Goal: Information Seeking & Learning: Learn about a topic

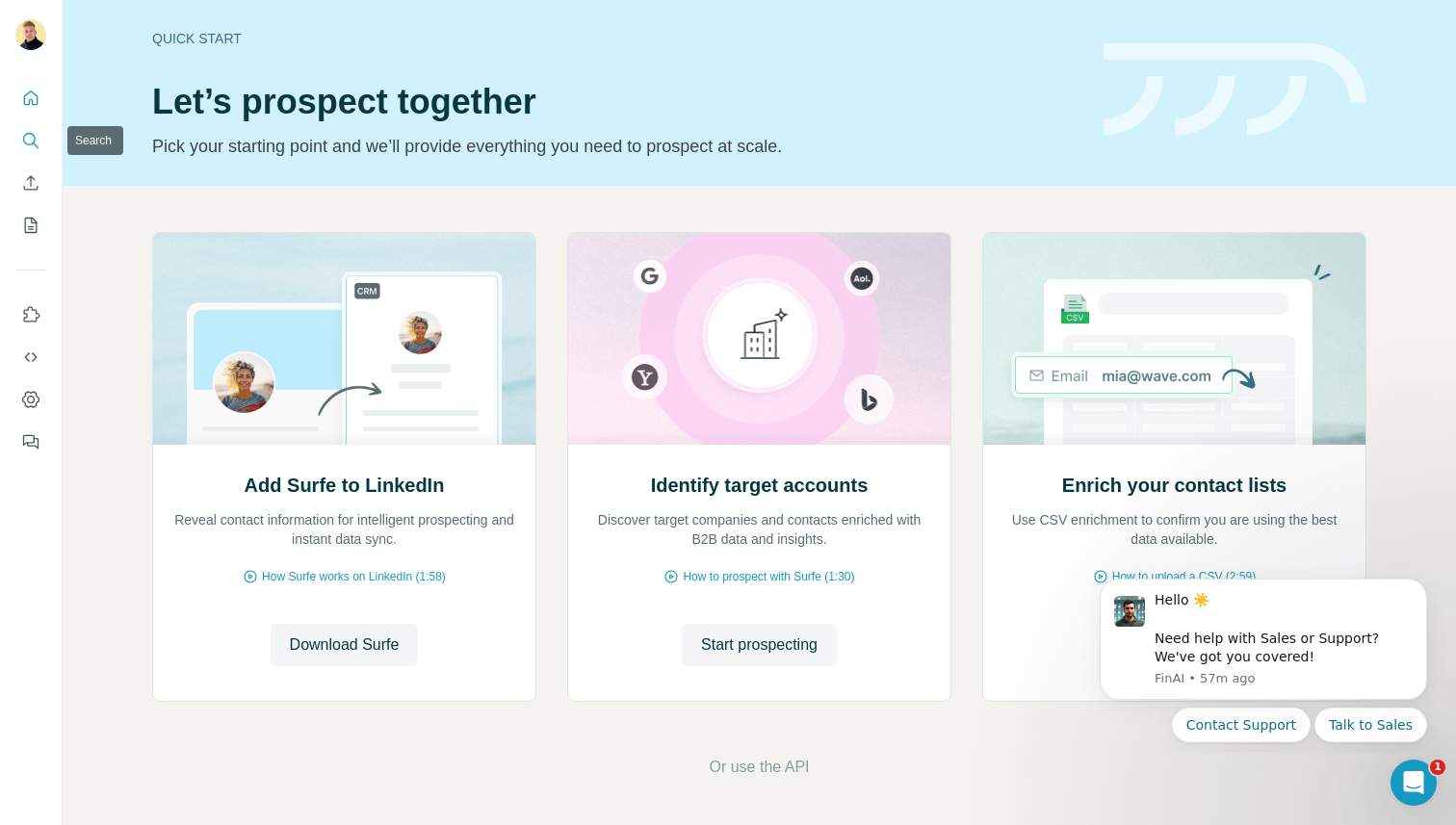
click at [29, 141] on icon "Search" at bounding box center [31, 141] width 19 height 19
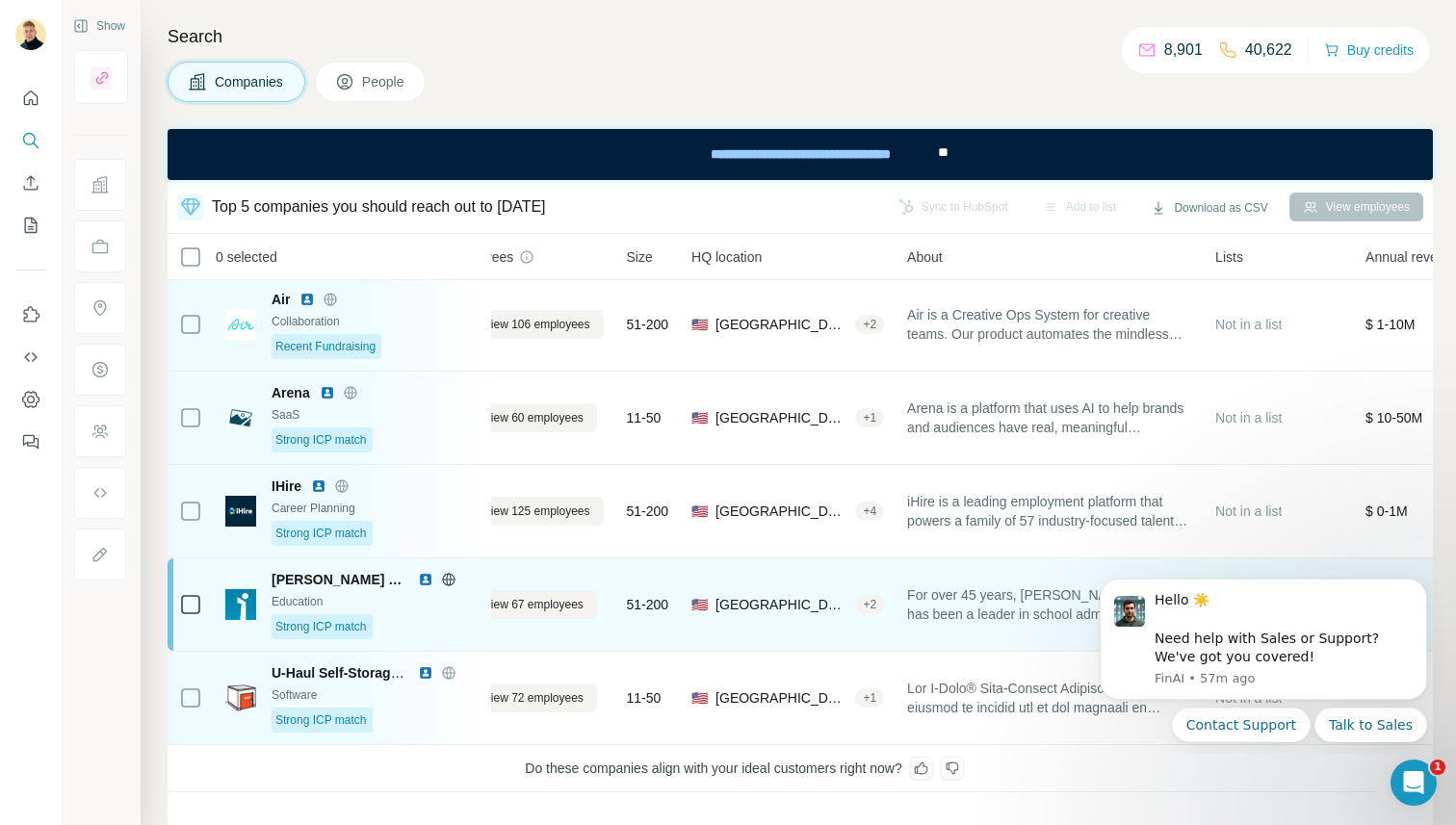
scroll to position [2, 60]
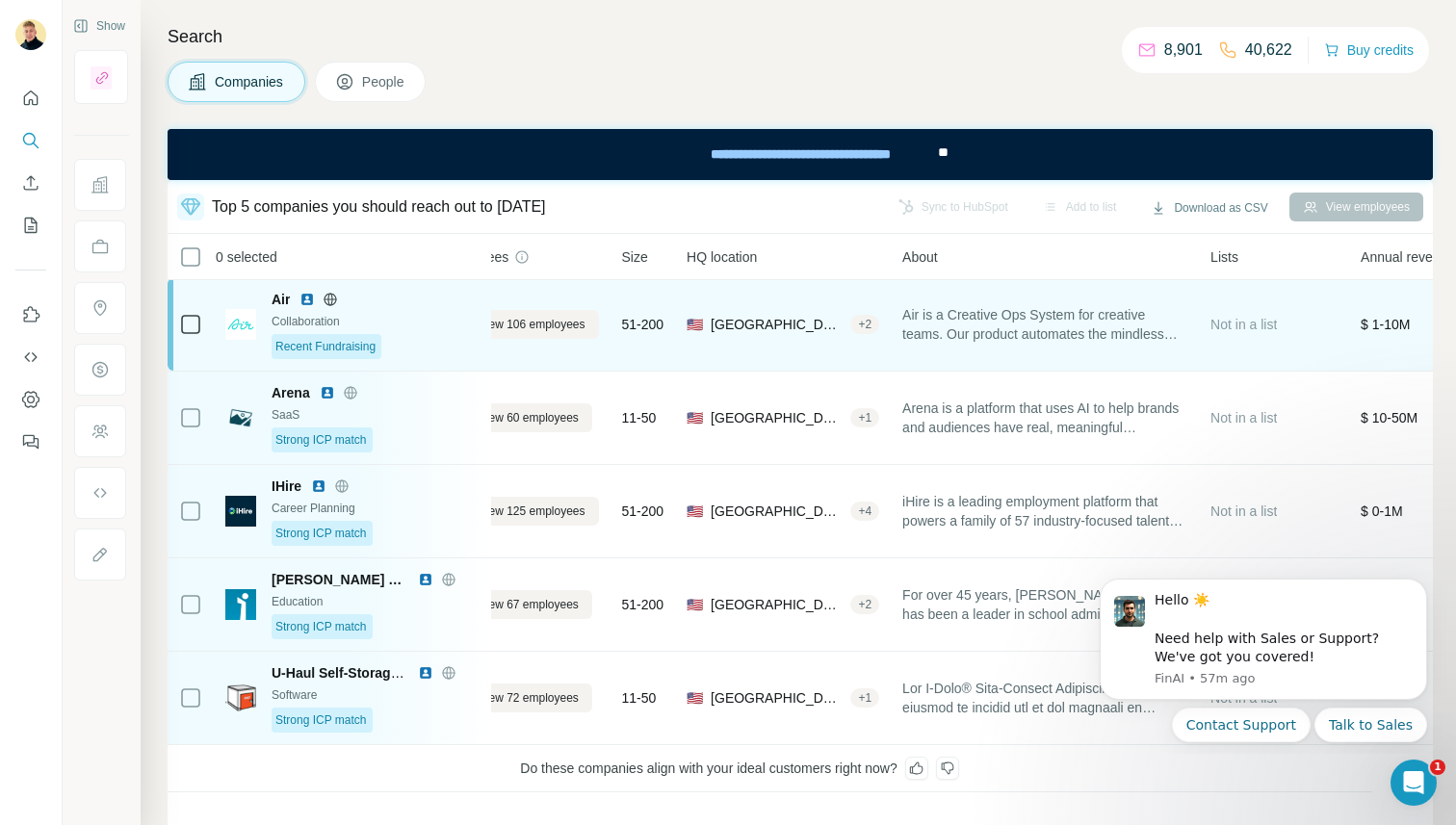
click at [971, 337] on span "Air is a Creative Ops System for creative teams. Our product automates the mind…" at bounding box center [1044, 324] width 285 height 39
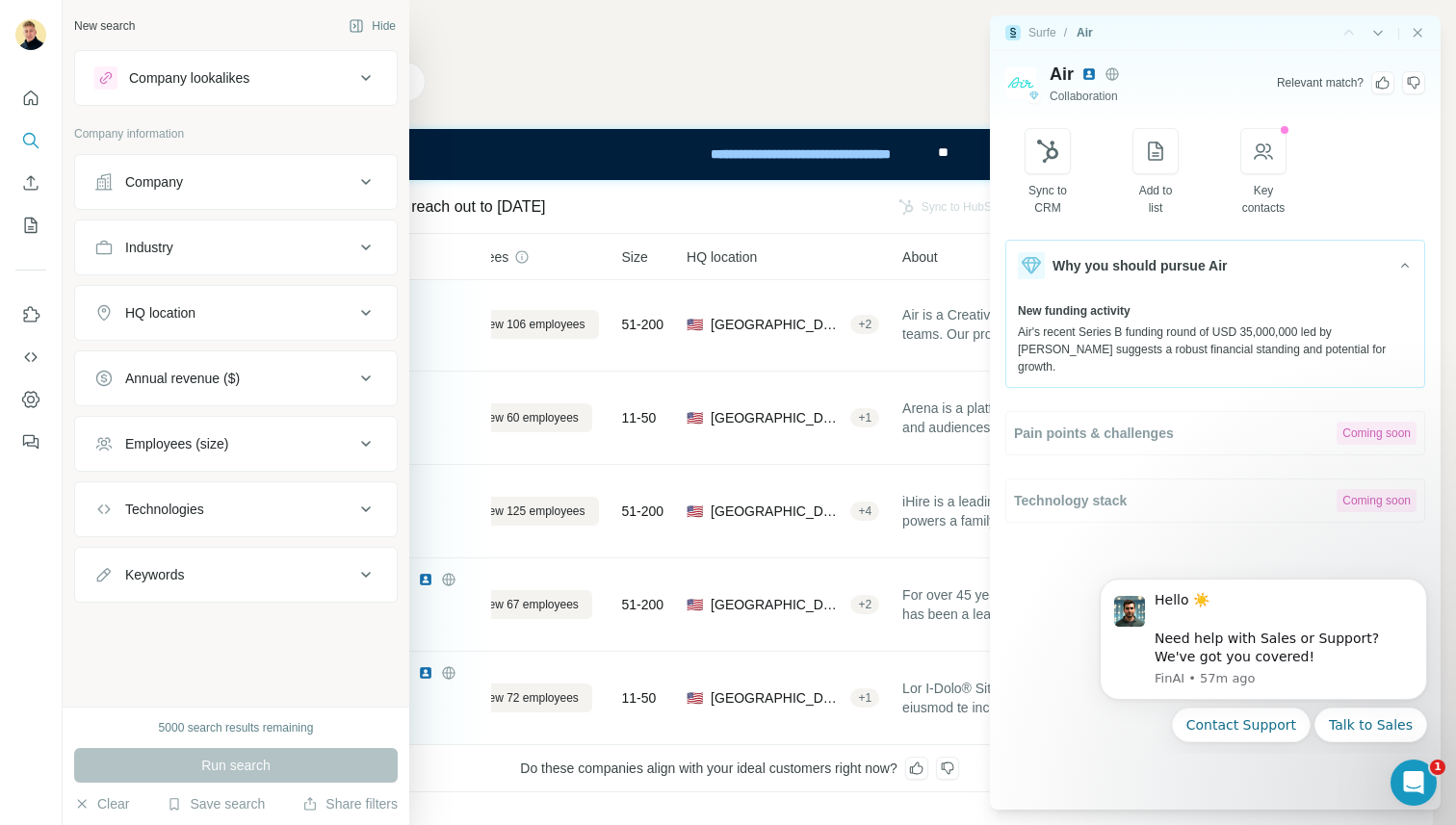
click at [248, 89] on button "Company lookalikes" at bounding box center [235, 79] width 321 height 47
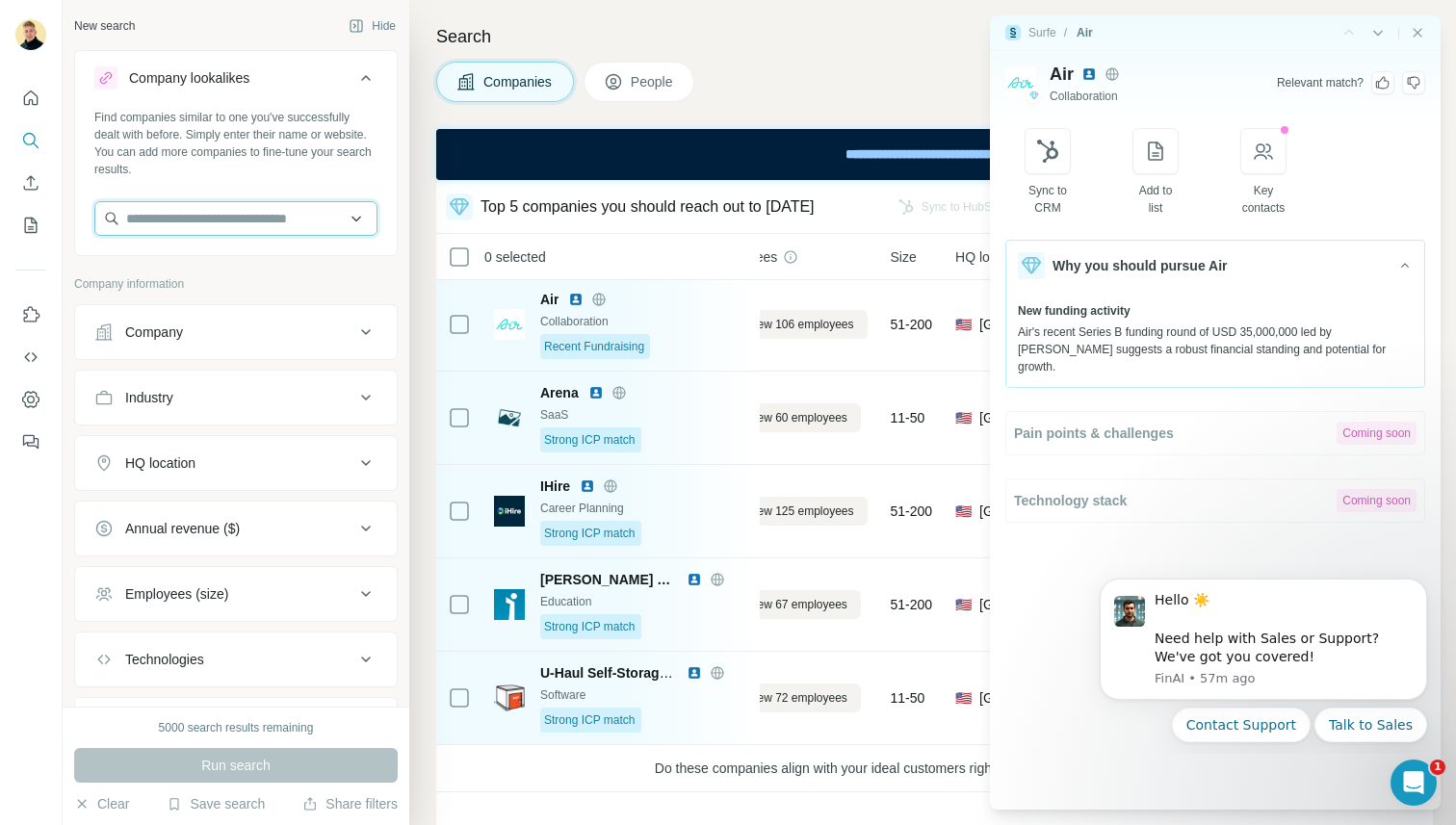
click at [228, 216] on input "text" at bounding box center [236, 218] width 283 height 35
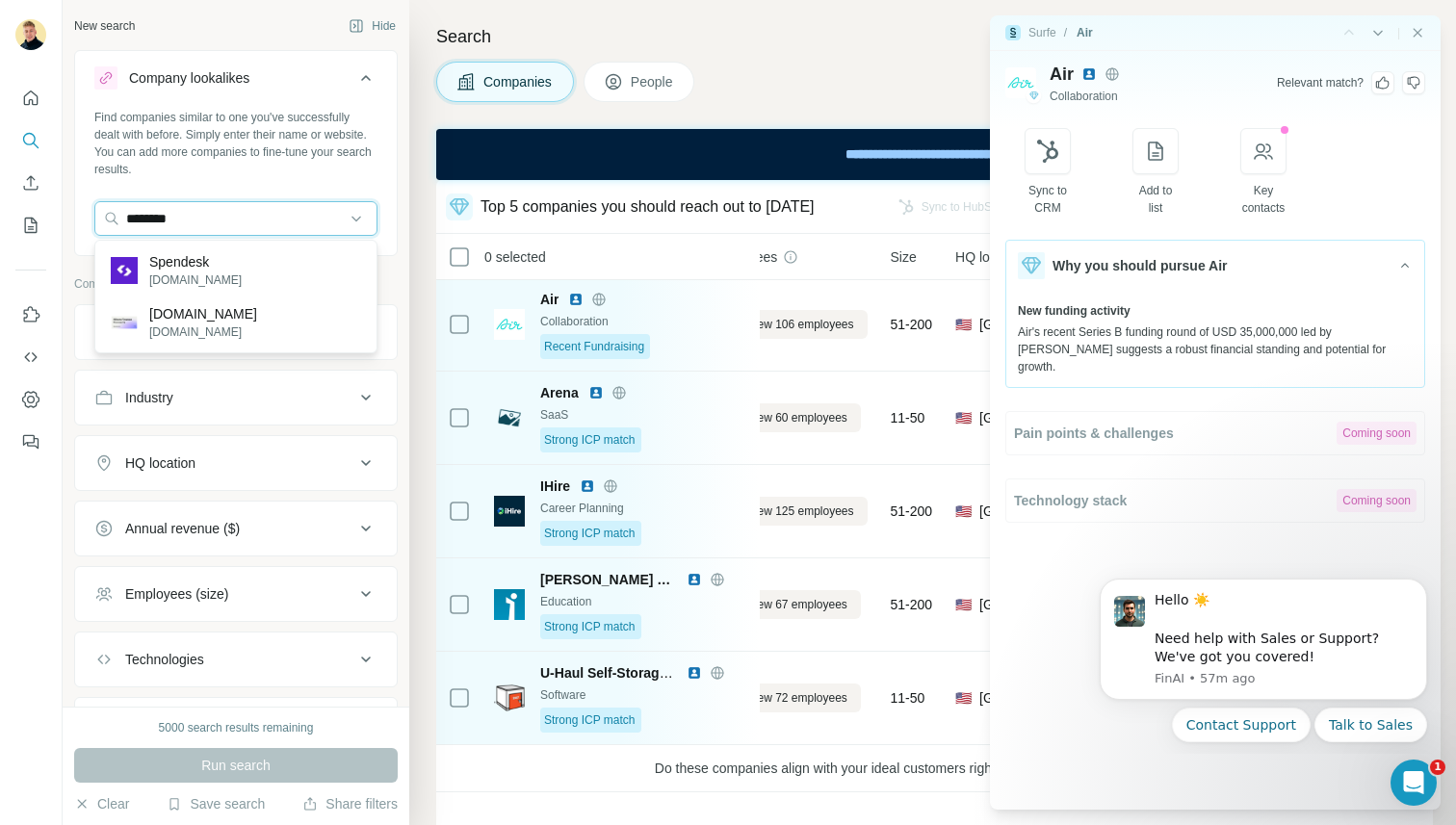
type input "********"
click at [178, 240] on div "Spendesk [DOMAIN_NAME] [DOMAIN_NAME] [DOMAIN_NAME]" at bounding box center [236, 296] width 283 height 114
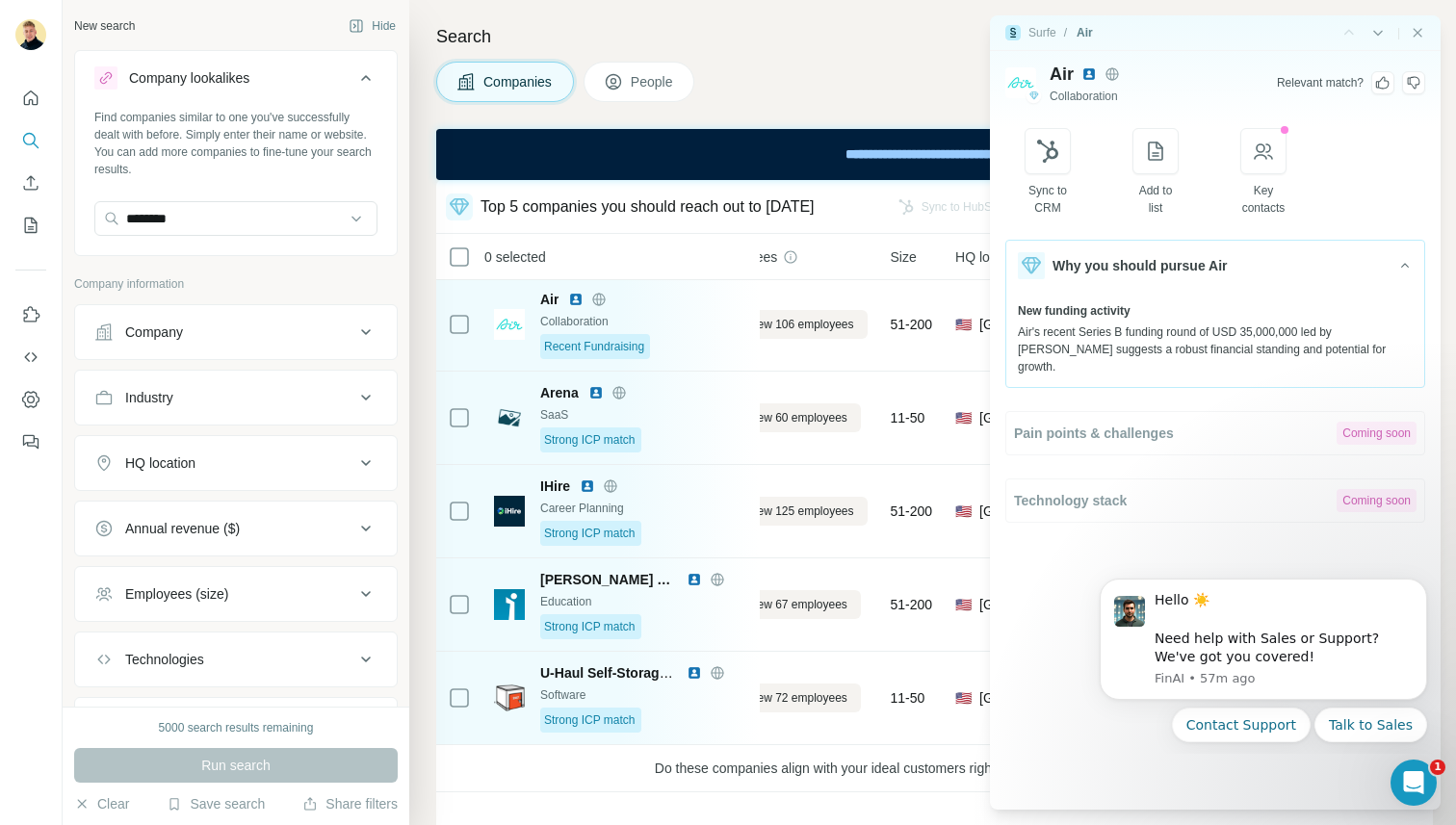
click at [193, 236] on div "********" at bounding box center [236, 220] width 283 height 39
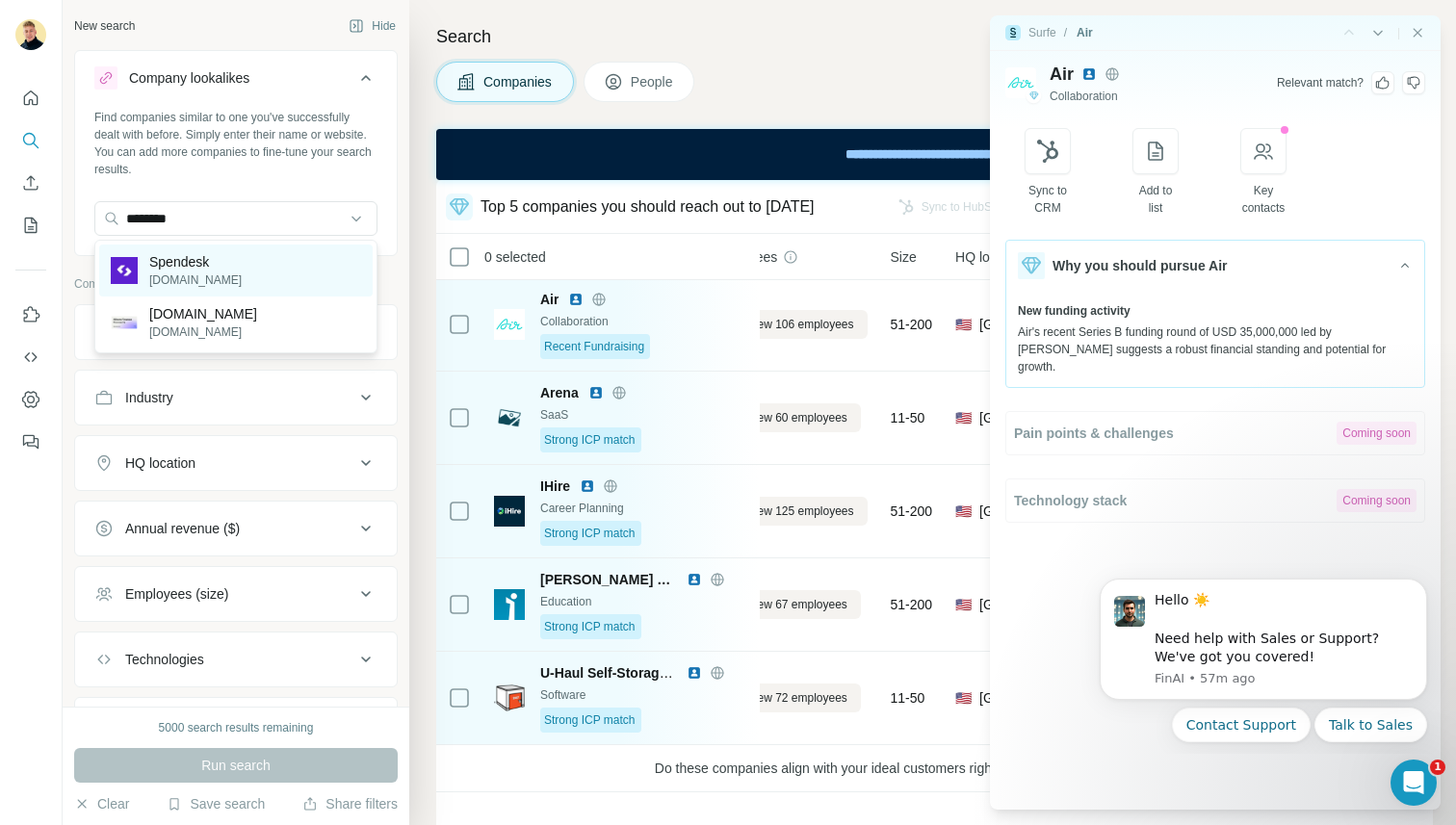
click at [209, 269] on p "Spendesk" at bounding box center [195, 262] width 92 height 19
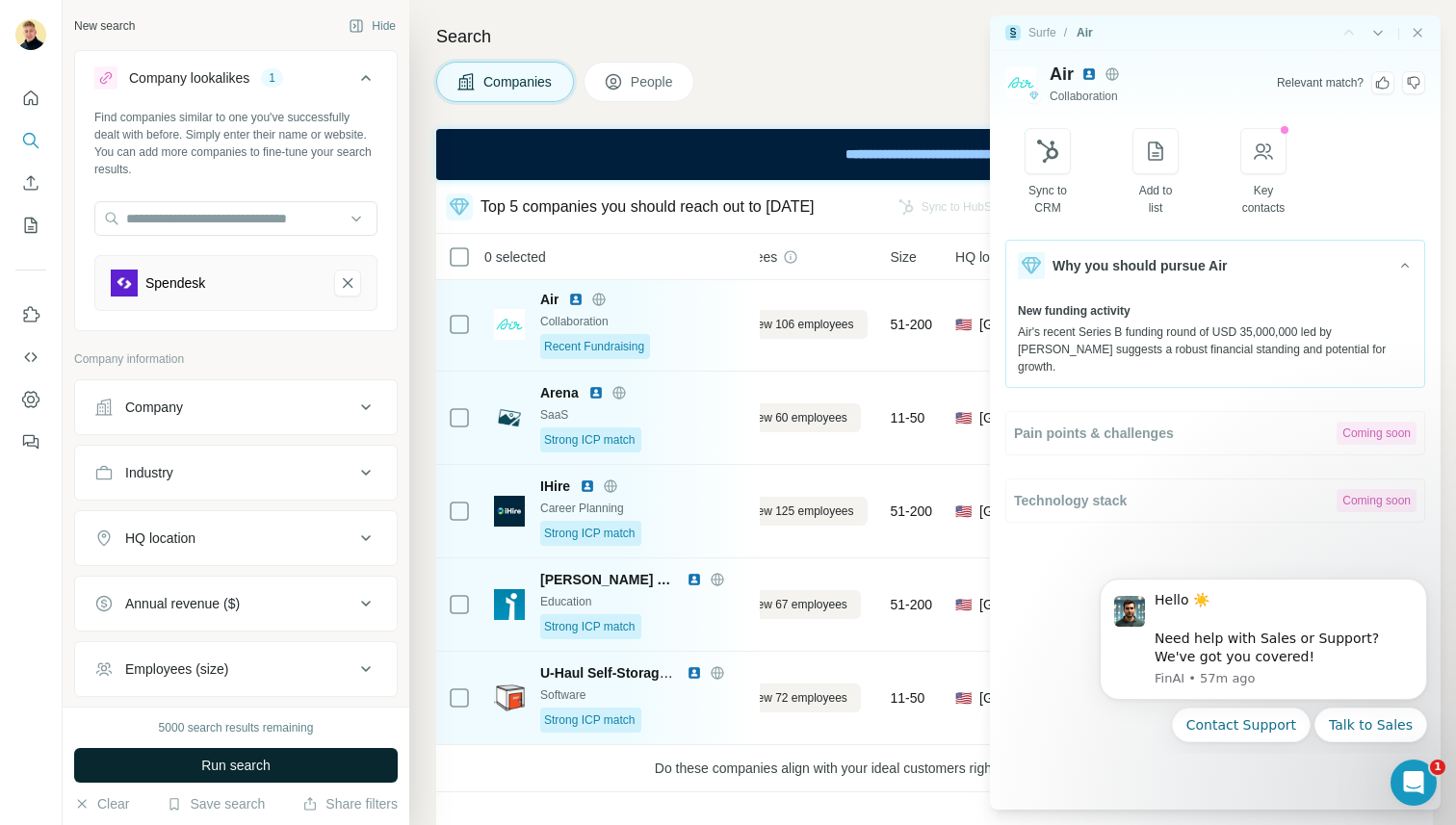
click at [224, 762] on span "Run search" at bounding box center [235, 766] width 69 height 19
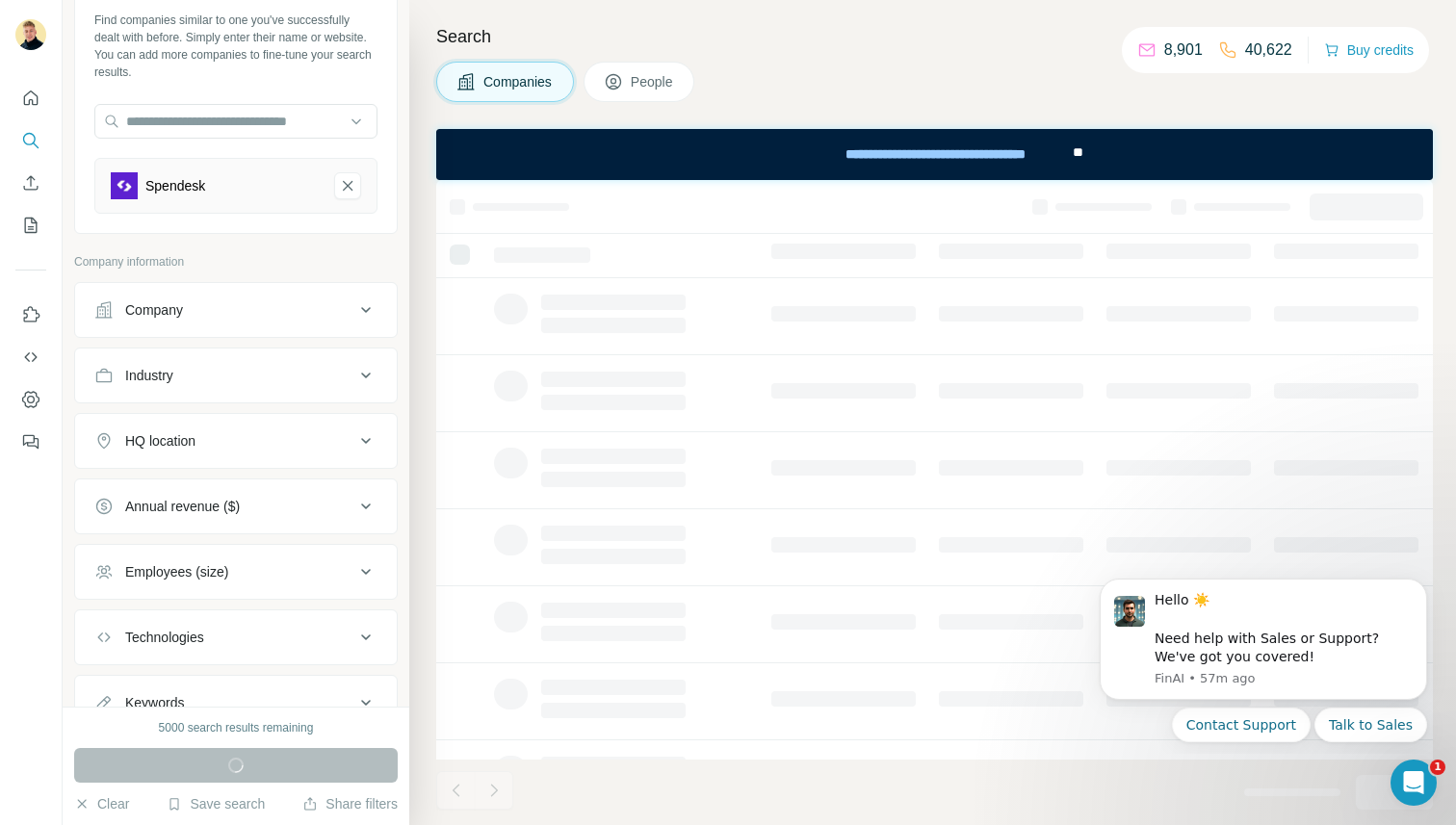
scroll to position [176, 0]
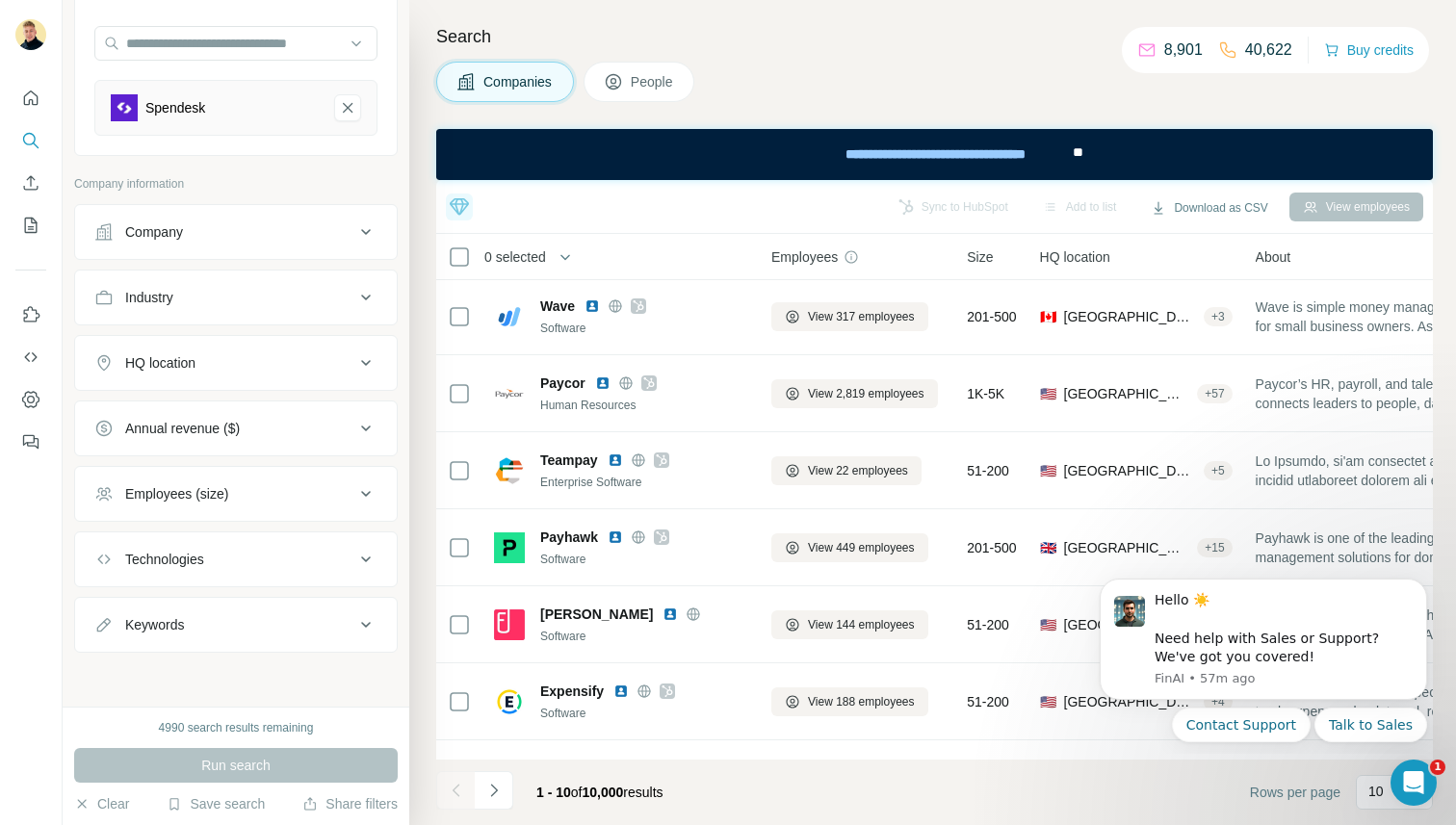
click at [615, 70] on button "People" at bounding box center [639, 82] width 112 height 41
